Goal: Information Seeking & Learning: Check status

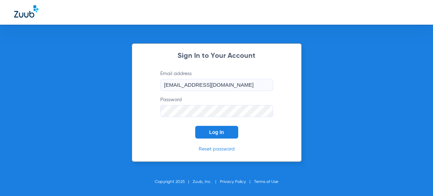
click at [220, 134] on span "Log In" at bounding box center [216, 132] width 15 height 6
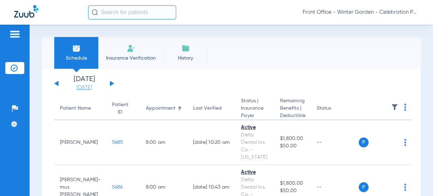
click at [76, 85] on link "[DATE]" at bounding box center [84, 87] width 42 height 7
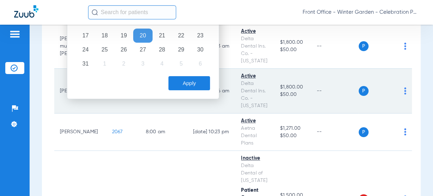
scroll to position [85, 0]
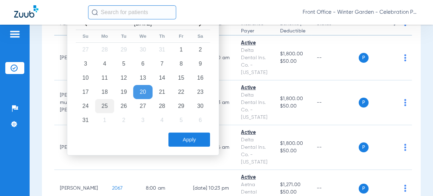
click at [97, 105] on td "25" at bounding box center [104, 106] width 19 height 14
click at [175, 135] on button "Apply" at bounding box center [189, 139] width 42 height 14
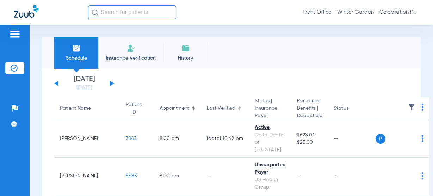
scroll to position [56, 0]
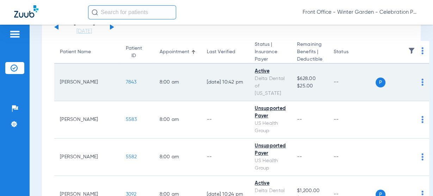
click at [126, 80] on span "7843" at bounding box center [131, 82] width 11 height 5
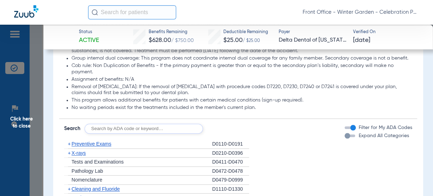
scroll to position [620, 0]
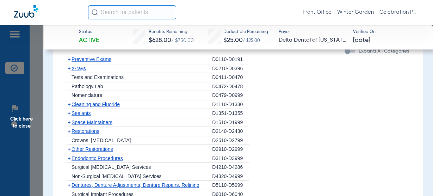
click at [108, 62] on div "+ Preventive Exams" at bounding box center [138, 59] width 148 height 9
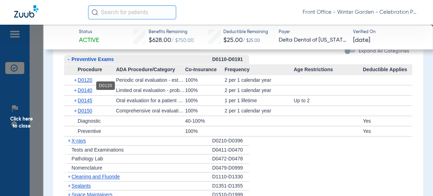
click at [85, 83] on span "D0120" at bounding box center [85, 80] width 14 height 6
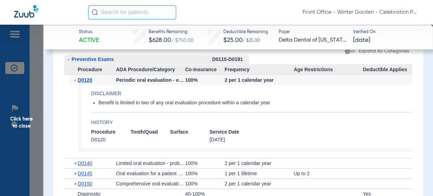
click at [85, 83] on span "D0120" at bounding box center [85, 80] width 14 height 6
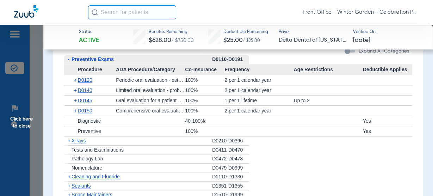
click at [82, 83] on span "D0120" at bounding box center [85, 80] width 14 height 6
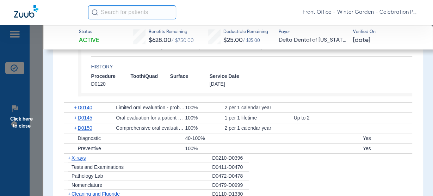
scroll to position [676, 0]
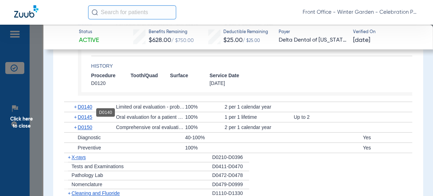
click at [85, 110] on span "D0140" at bounding box center [85, 107] width 14 height 6
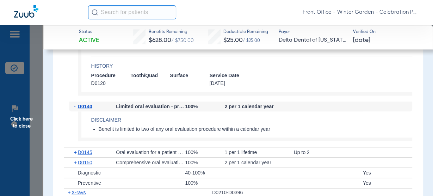
scroll to position [704, 0]
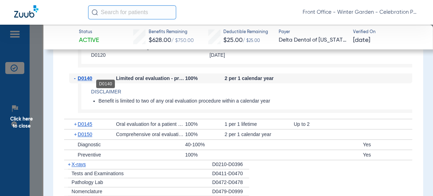
click at [91, 81] on span "D0140" at bounding box center [85, 78] width 14 height 6
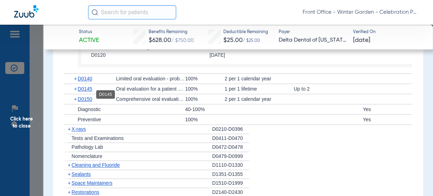
click at [88, 92] on span "D0145" at bounding box center [85, 89] width 14 height 6
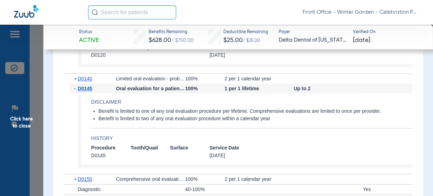
click at [88, 91] on span "D0145" at bounding box center [85, 89] width 14 height 6
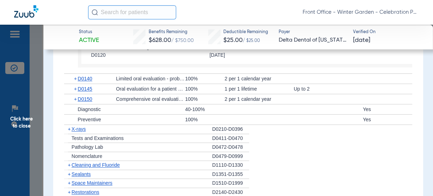
click at [85, 104] on div "+ D0150" at bounding box center [92, 99] width 47 height 10
click at [85, 102] on span "D0150" at bounding box center [85, 99] width 14 height 6
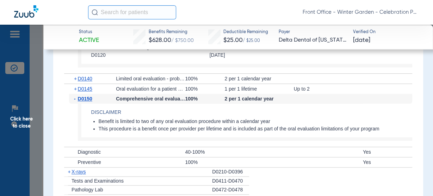
click at [85, 101] on span "D0150" at bounding box center [85, 99] width 14 height 6
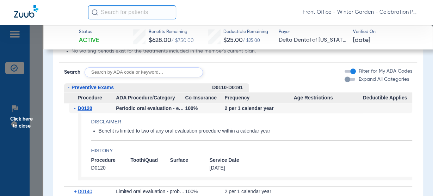
scroll to position [620, 0]
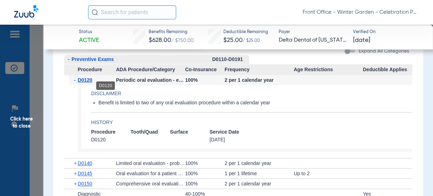
click at [87, 83] on span "D0120" at bounding box center [85, 80] width 14 height 6
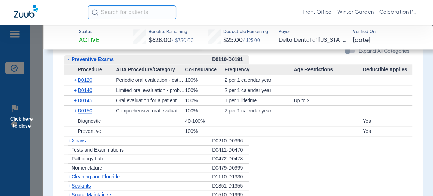
click at [80, 143] on span "X-rays" at bounding box center [78, 141] width 14 height 6
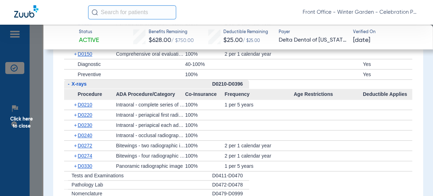
scroll to position [704, 0]
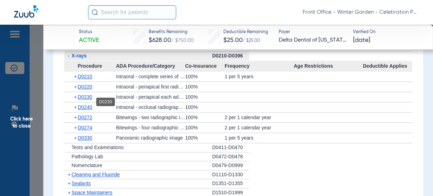
click at [91, 100] on span "D0230" at bounding box center [85, 97] width 14 height 6
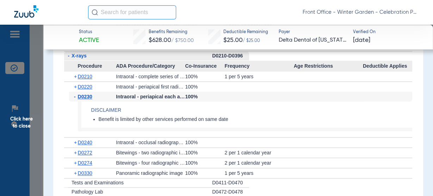
click at [91, 99] on span "D0230" at bounding box center [85, 97] width 14 height 6
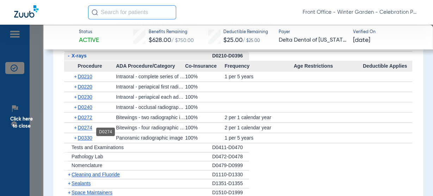
click at [79, 130] on span "D0274" at bounding box center [85, 128] width 14 height 6
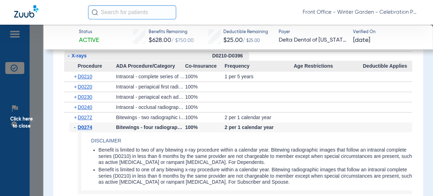
click at [79, 130] on span "D0274" at bounding box center [85, 127] width 14 height 6
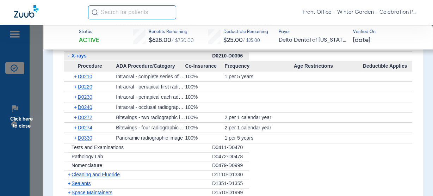
click at [86, 122] on div "+ D0272" at bounding box center [92, 117] width 47 height 10
click at [91, 120] on span "D0272" at bounding box center [85, 117] width 14 height 6
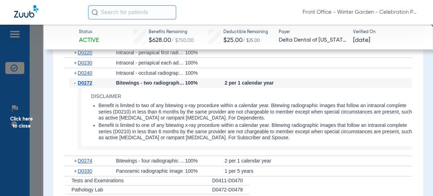
scroll to position [733, 0]
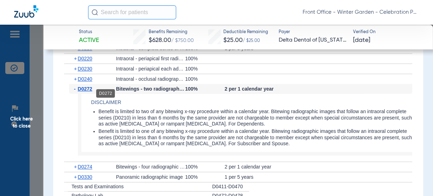
click at [84, 91] on span "D0272" at bounding box center [85, 89] width 14 height 6
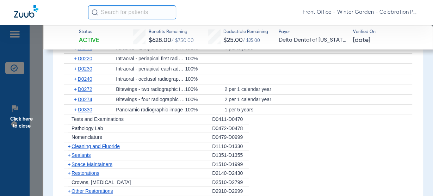
drag, startPoint x: 99, startPoint y: 149, endPoint x: 107, endPoint y: 145, distance: 8.8
click at [99, 149] on span "Cleaning and Fluoride" at bounding box center [95, 146] width 48 height 6
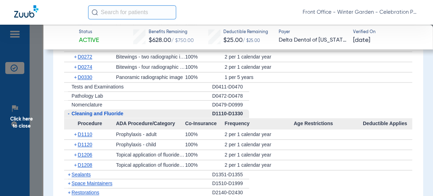
scroll to position [789, 0]
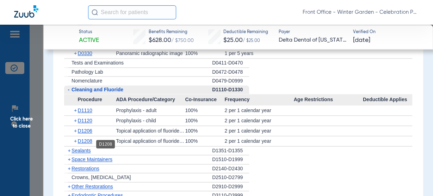
click at [85, 143] on span "D1208" at bounding box center [85, 141] width 14 height 6
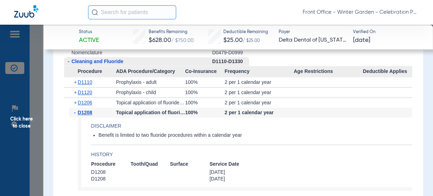
scroll to position [845, 0]
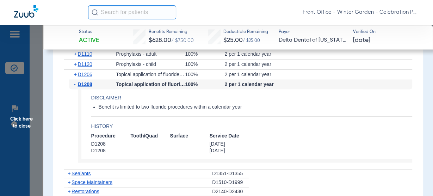
click at [24, 128] on span "Click here to close" at bounding box center [21, 123] width 43 height 196
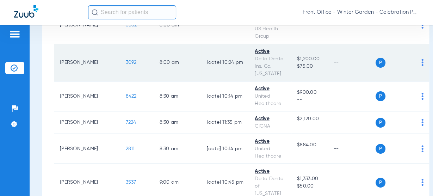
scroll to position [197, 0]
